Goal: Task Accomplishment & Management: Manage account settings

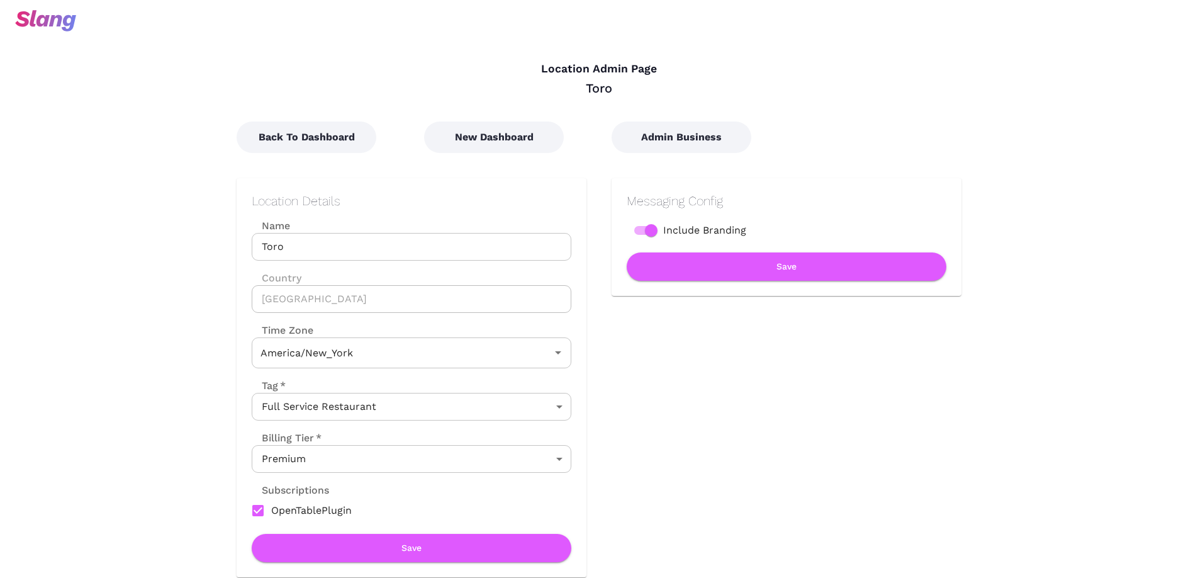
type input "Eastern Time"
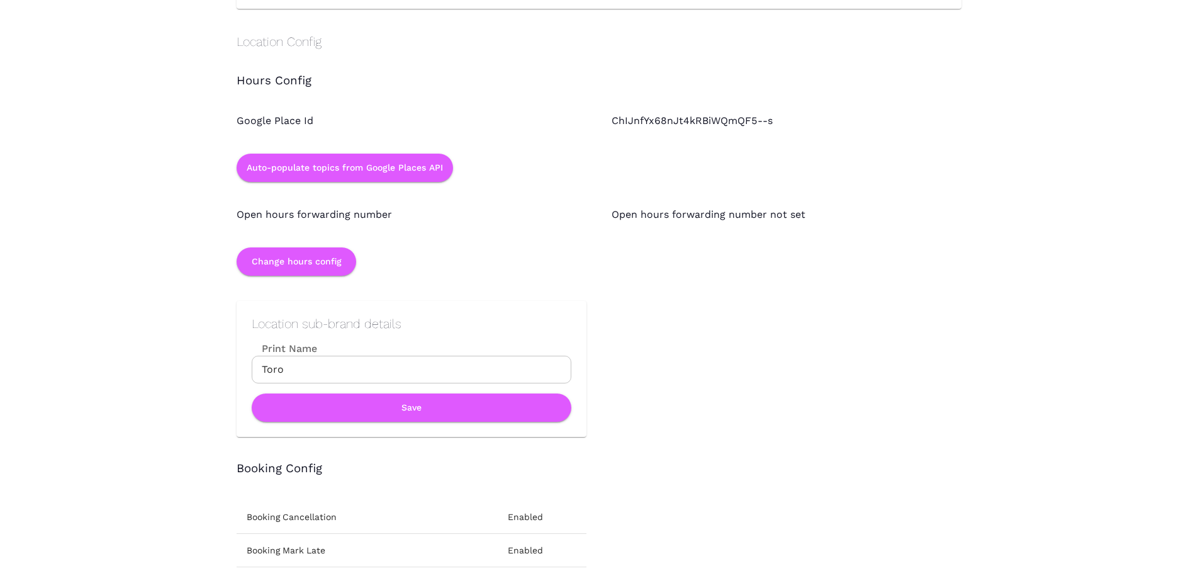
scroll to position [1118, 0]
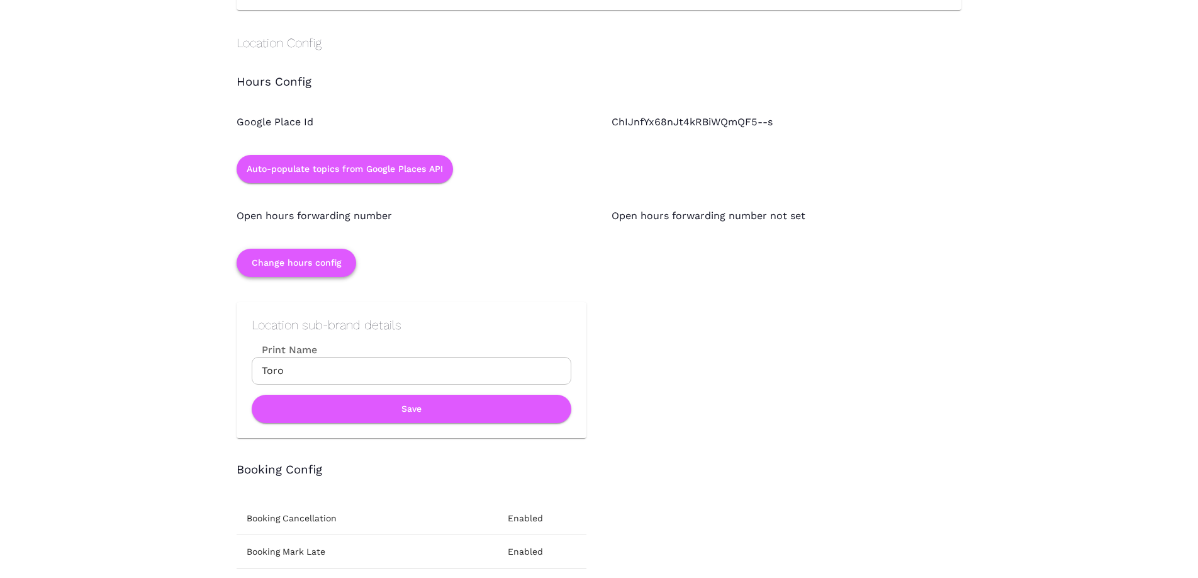
click at [315, 260] on button "Change hours config" at bounding box center [297, 263] width 120 height 28
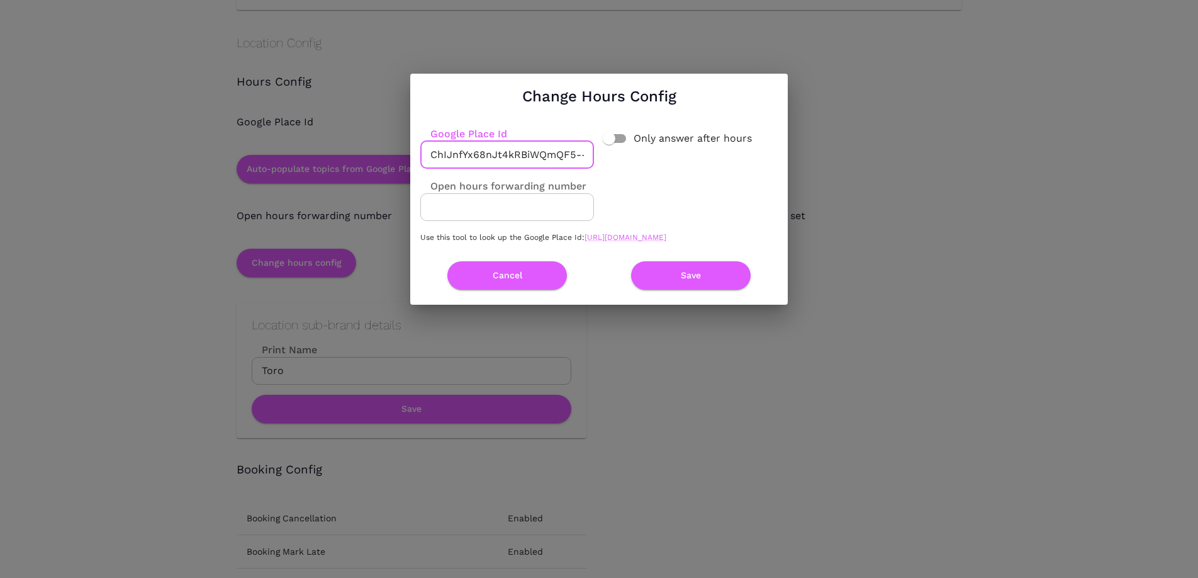
scroll to position [0, 7]
drag, startPoint x: 429, startPoint y: 152, endPoint x: 590, endPoint y: 151, distance: 161.1
click at [590, 151] on input "ChIJnfYx68nJt4kRBiWQmQF5--s" at bounding box center [507, 155] width 174 height 28
paste input "D1bhcBV644kR2bOt1la-nKk"
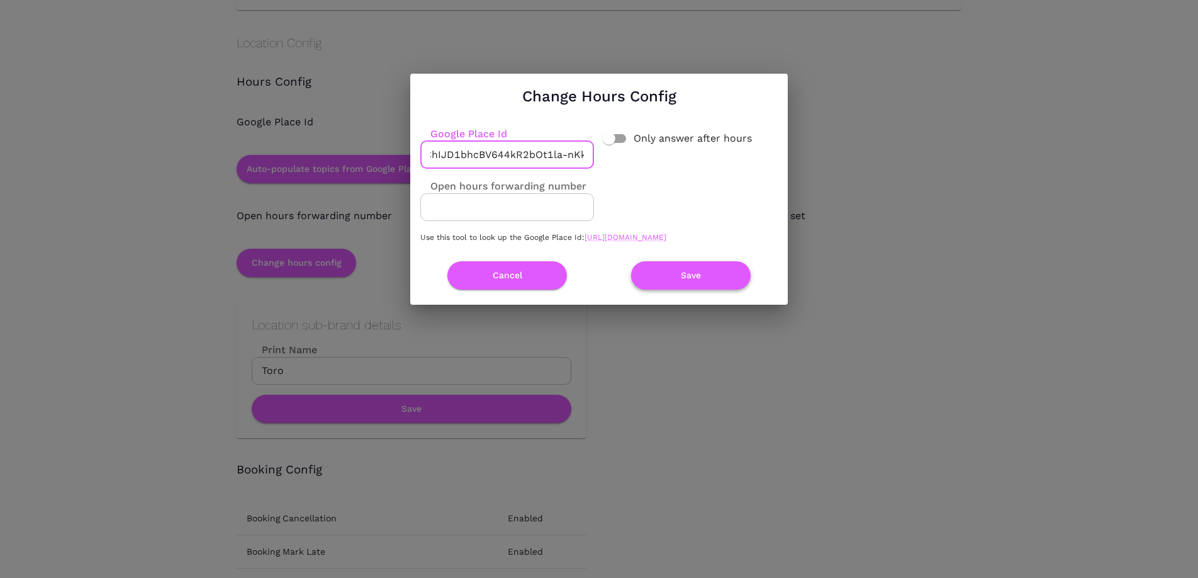
type input "ChIJD1bhcBV644kR2bOt1la-nKk"
click at [713, 283] on button "Save" at bounding box center [691, 275] width 120 height 28
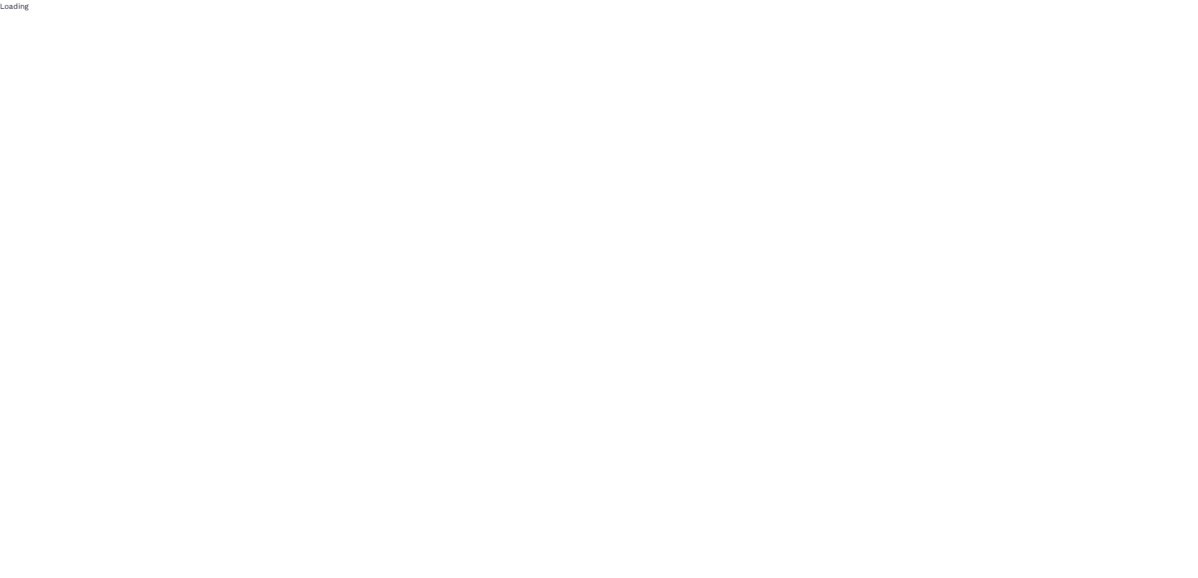
scroll to position [0, 0]
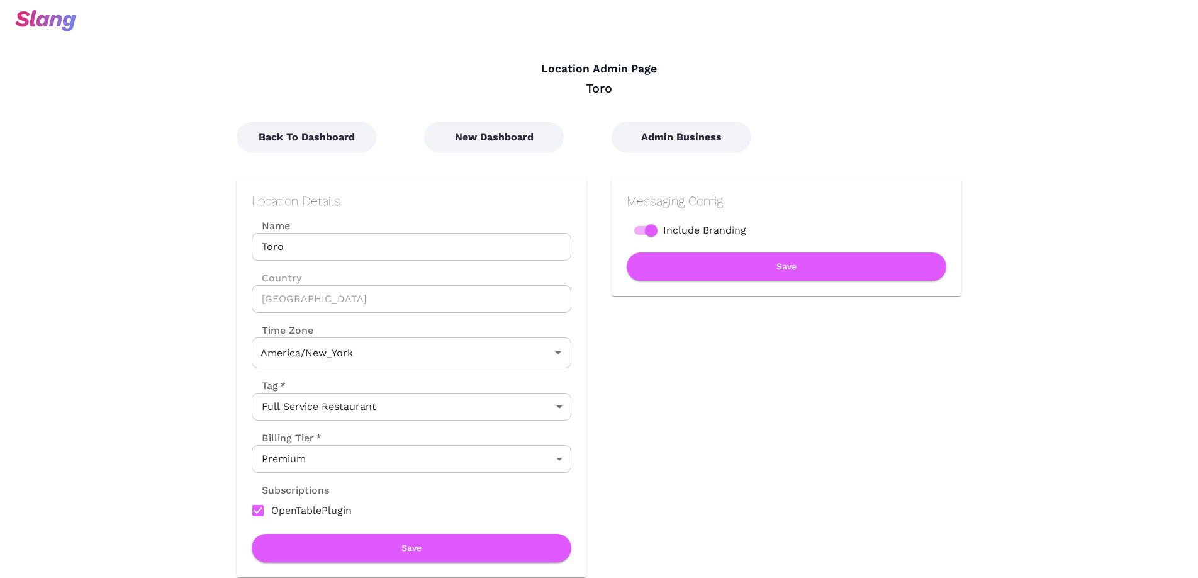
type input "Eastern Time"
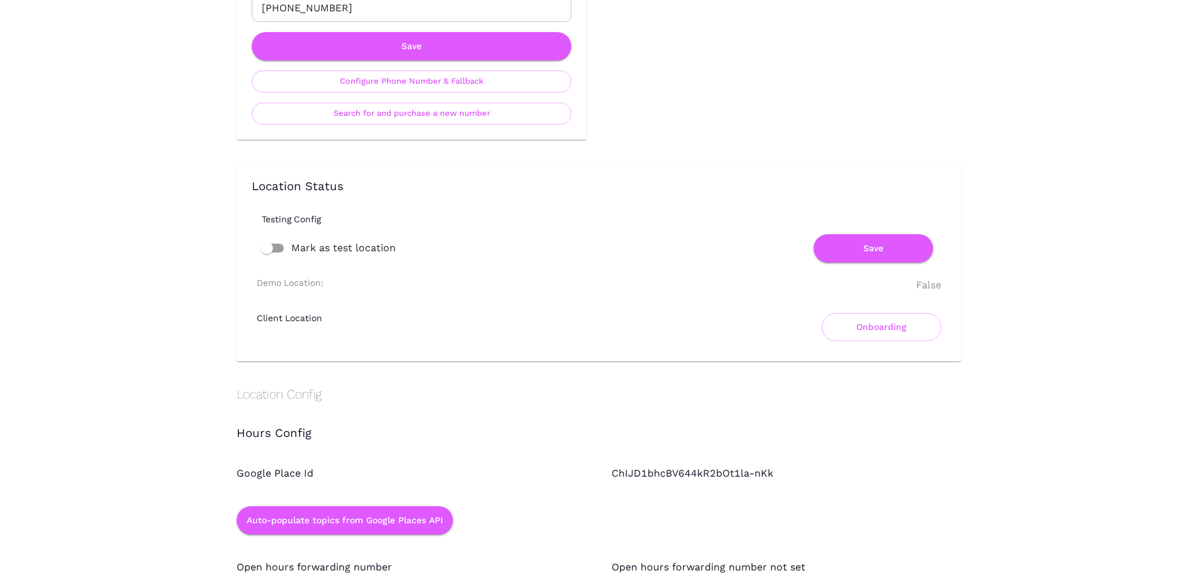
scroll to position [772, 0]
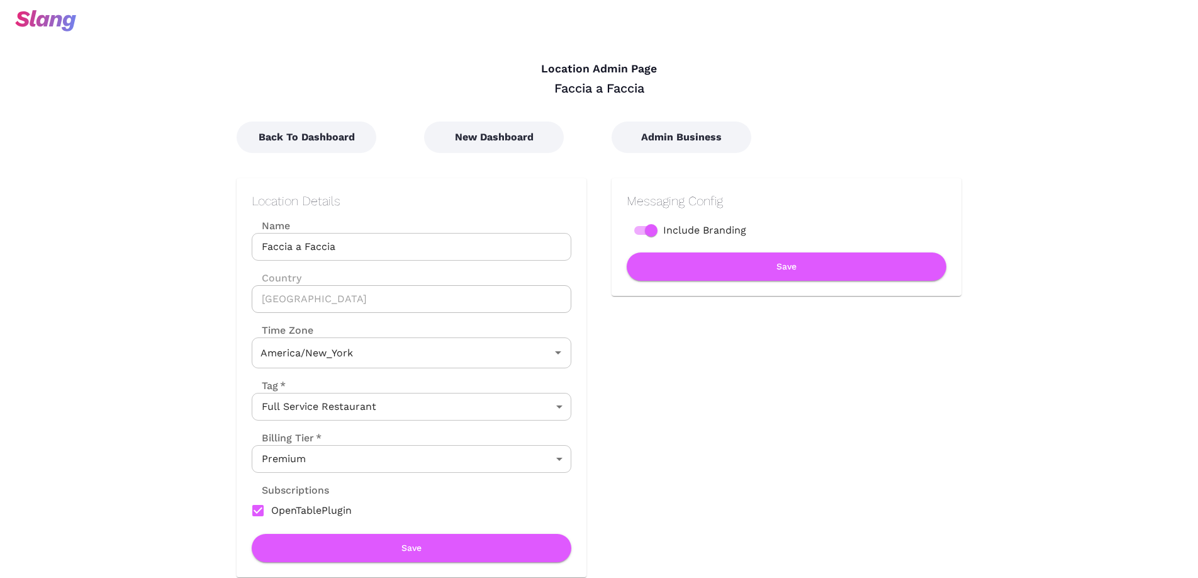
type input "Eastern Time"
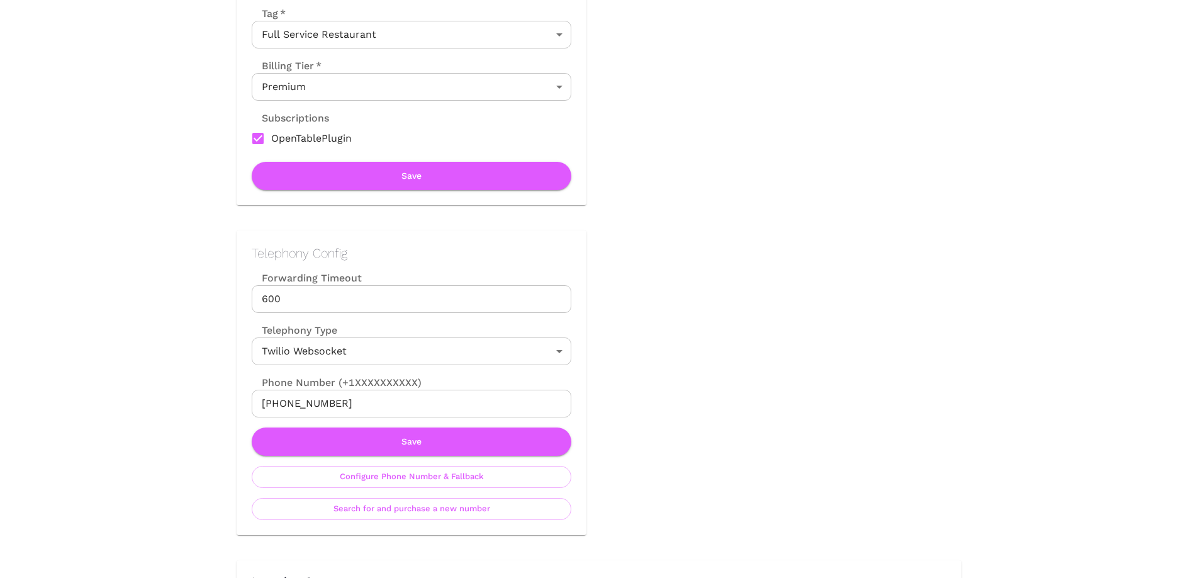
scroll to position [410, 0]
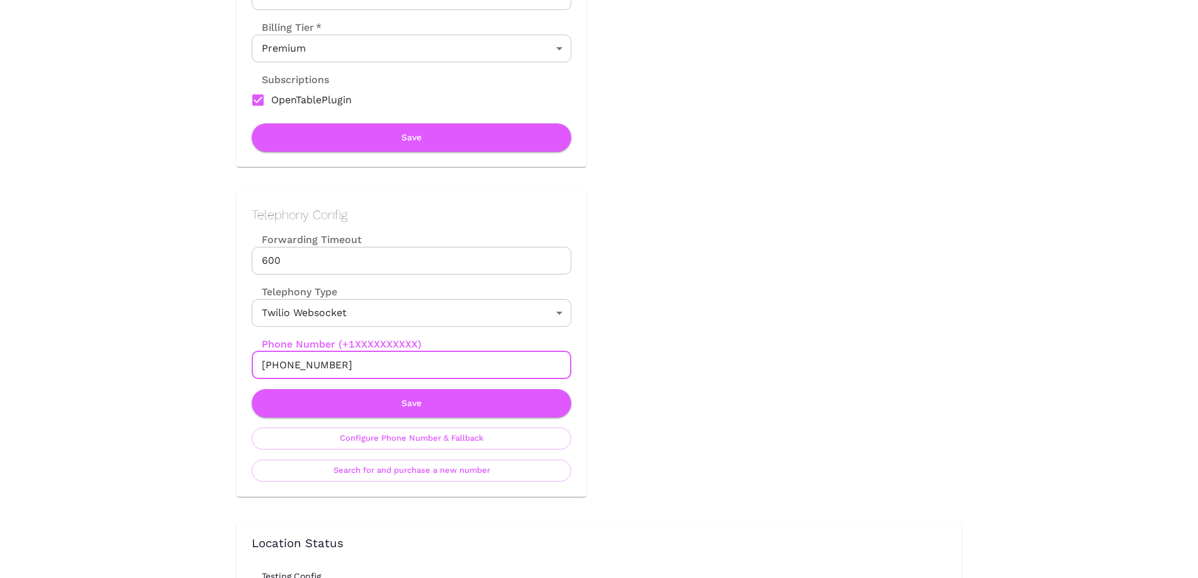
drag, startPoint x: 275, startPoint y: 365, endPoint x: 343, endPoint y: 364, distance: 68.0
click at [343, 364] on input "+18575744840" at bounding box center [412, 365] width 320 height 28
